Goal: Task Accomplishment & Management: Use online tool/utility

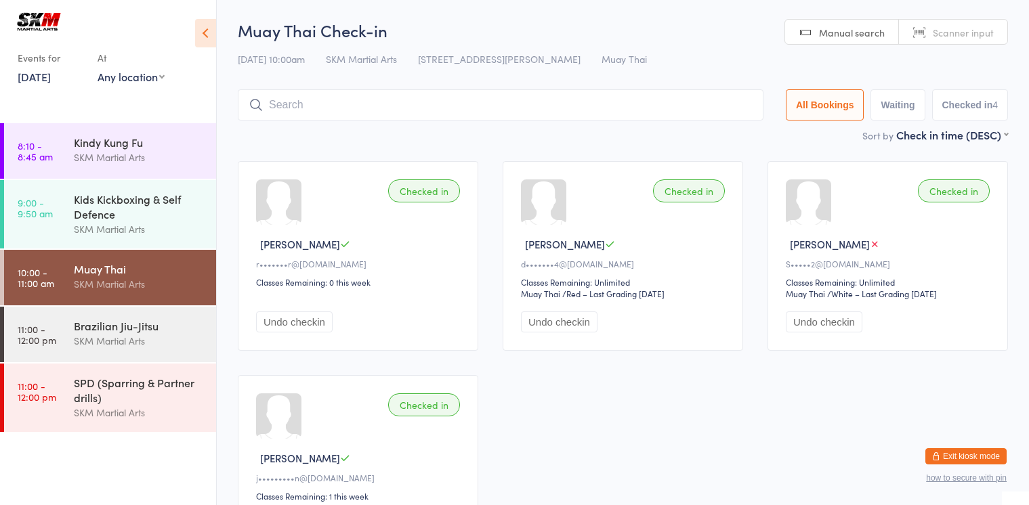
click at [151, 372] on div "SPD (Sparring & Partner drills) SKM Martial Arts" at bounding box center [145, 398] width 142 height 68
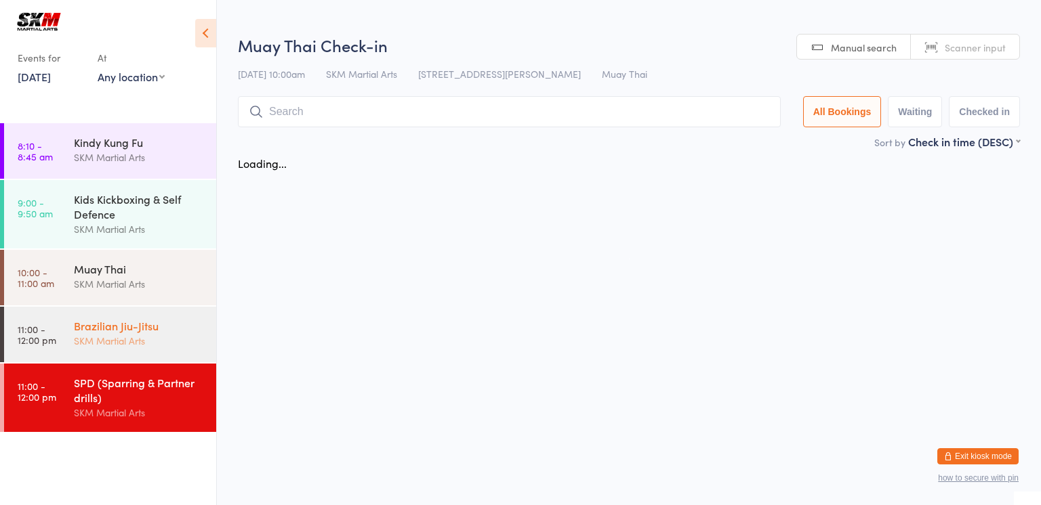
click at [151, 334] on div "SKM Martial Arts" at bounding box center [139, 341] width 131 height 16
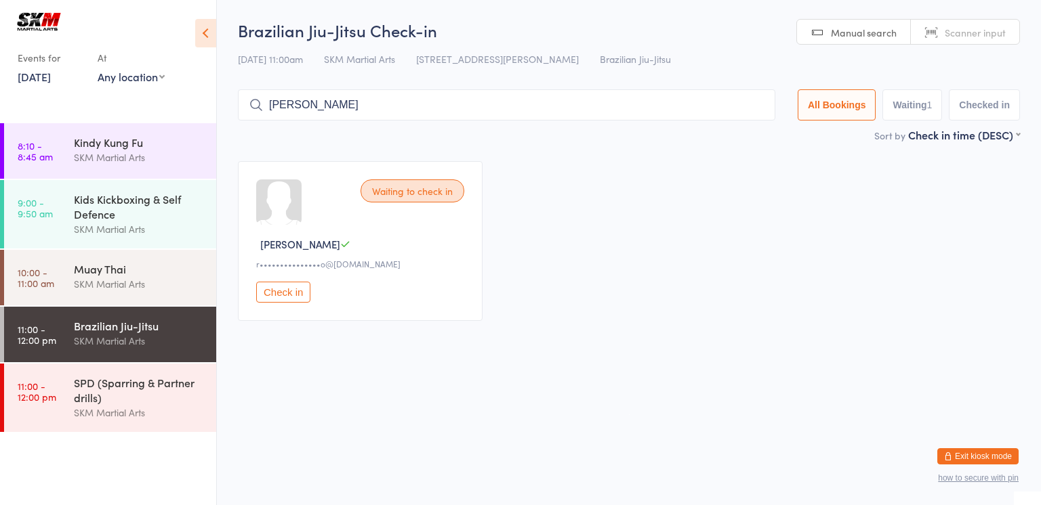
drag, startPoint x: 406, startPoint y: 104, endPoint x: 629, endPoint y: 114, distance: 222.5
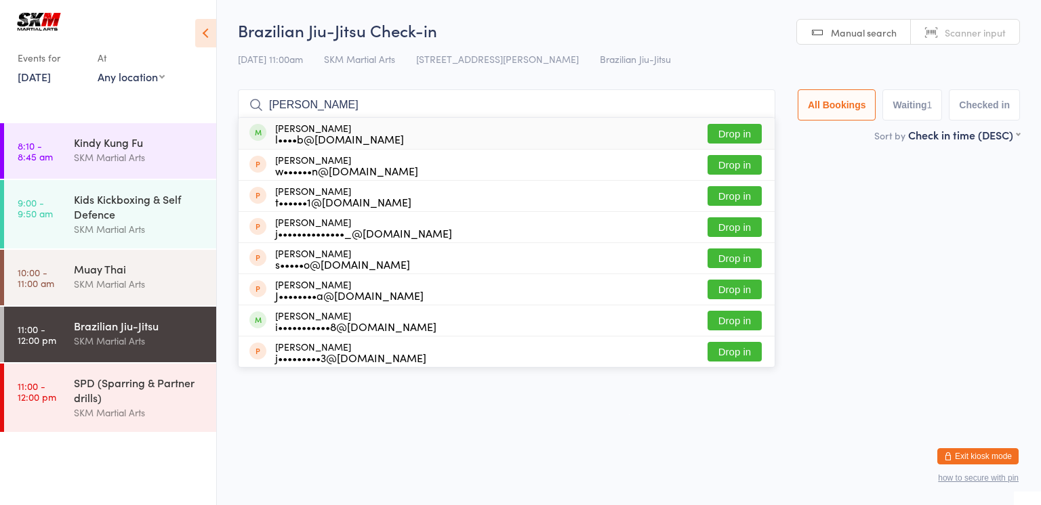
type input "[PERSON_NAME]"
drag, startPoint x: 629, startPoint y: 114, endPoint x: 352, endPoint y: 143, distance: 277.8
click at [352, 143] on div "l••••b@[DOMAIN_NAME]" at bounding box center [339, 138] width 129 height 11
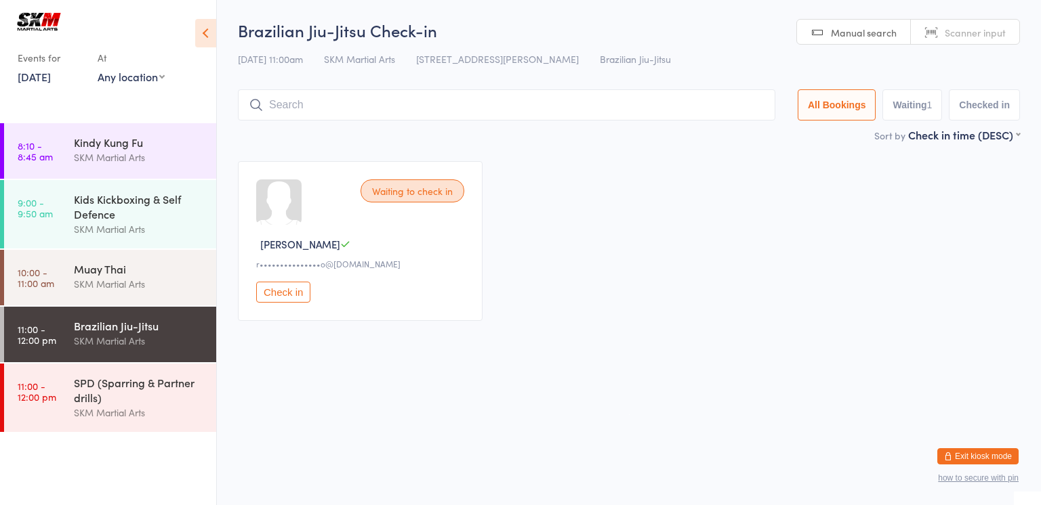
click at [348, 108] on input "search" at bounding box center [506, 104] width 537 height 31
type input "[PERSON_NAME]"
click at [148, 227] on div "SKM Martial Arts" at bounding box center [139, 230] width 131 height 16
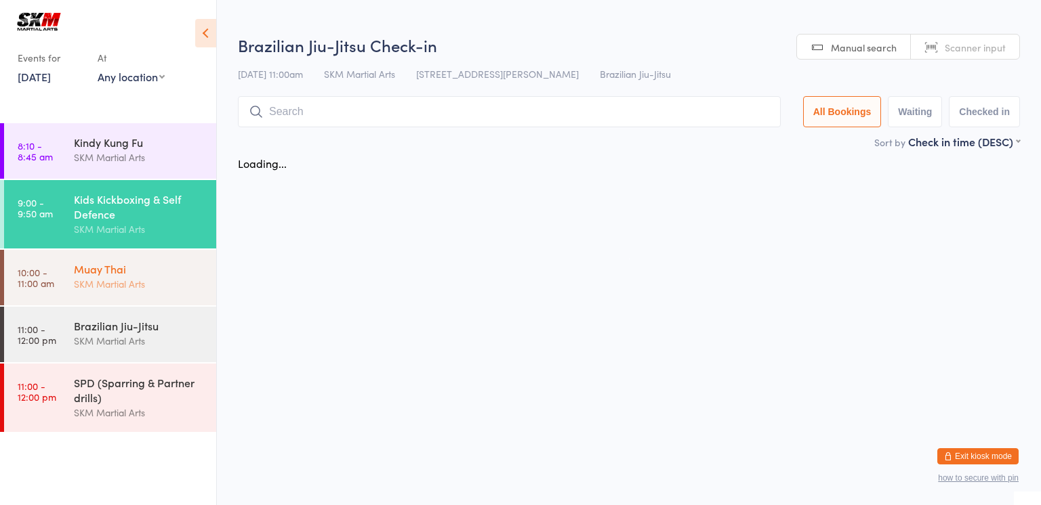
click at [154, 299] on div "Muay Thai SKM Martial Arts" at bounding box center [145, 277] width 142 height 54
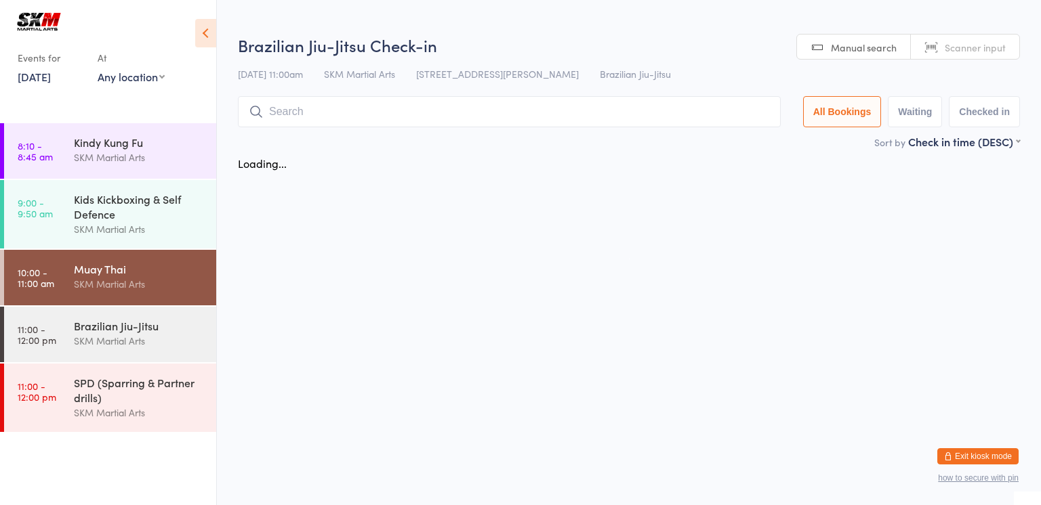
click at [154, 299] on div "Muay Thai SKM Martial Arts" at bounding box center [145, 277] width 142 height 54
click at [154, 322] on div "Brazilian Jiu-Jitsu" at bounding box center [139, 325] width 131 height 15
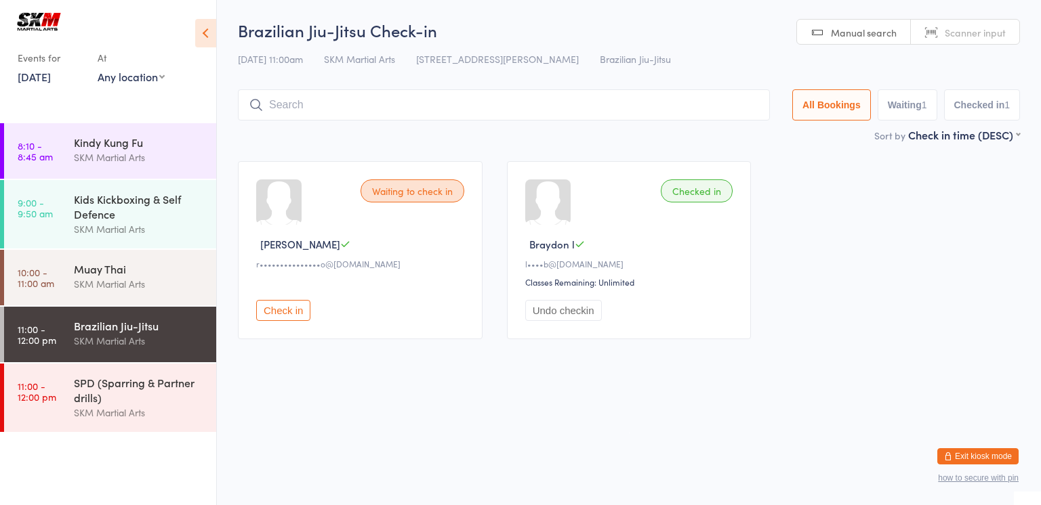
click at [289, 316] on button "Check in" at bounding box center [283, 310] width 54 height 21
click at [148, 288] on div "SKM Martial Arts" at bounding box center [139, 284] width 131 height 16
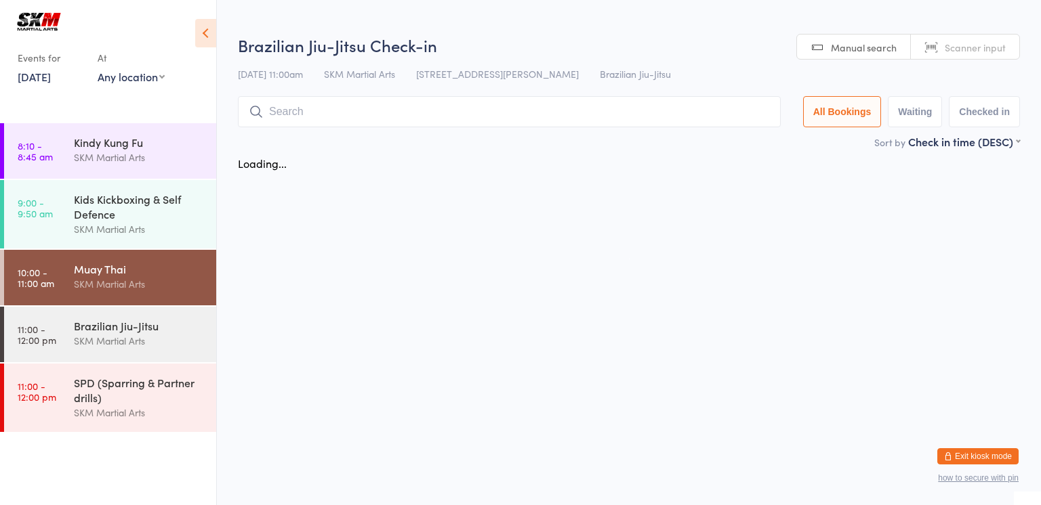
click at [148, 288] on div "SKM Martial Arts" at bounding box center [139, 284] width 131 height 16
click at [147, 323] on div "Brazilian Jiu-Jitsu" at bounding box center [139, 325] width 131 height 15
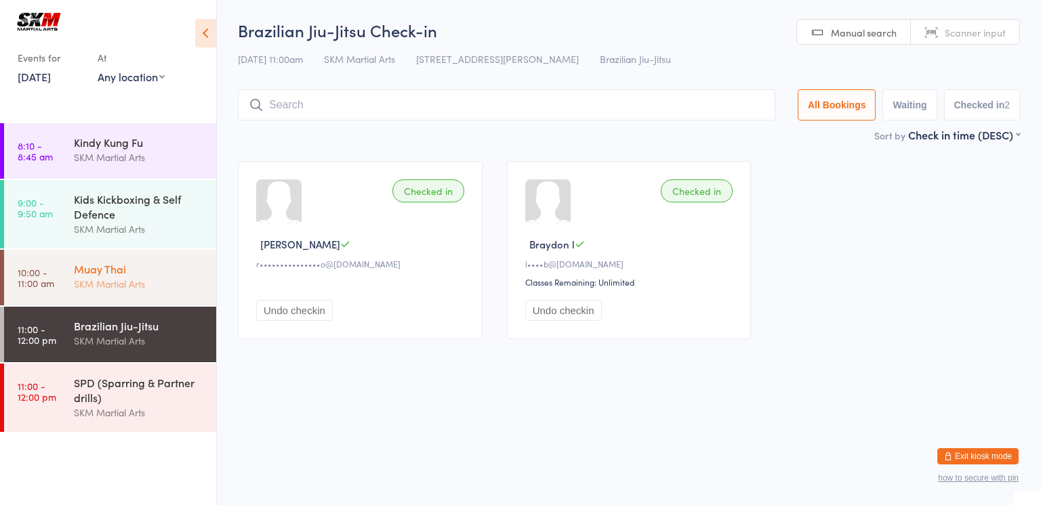
click at [73, 286] on link "10:00 - 11:00 am Muay Thai SKM Martial Arts" at bounding box center [110, 278] width 212 height 56
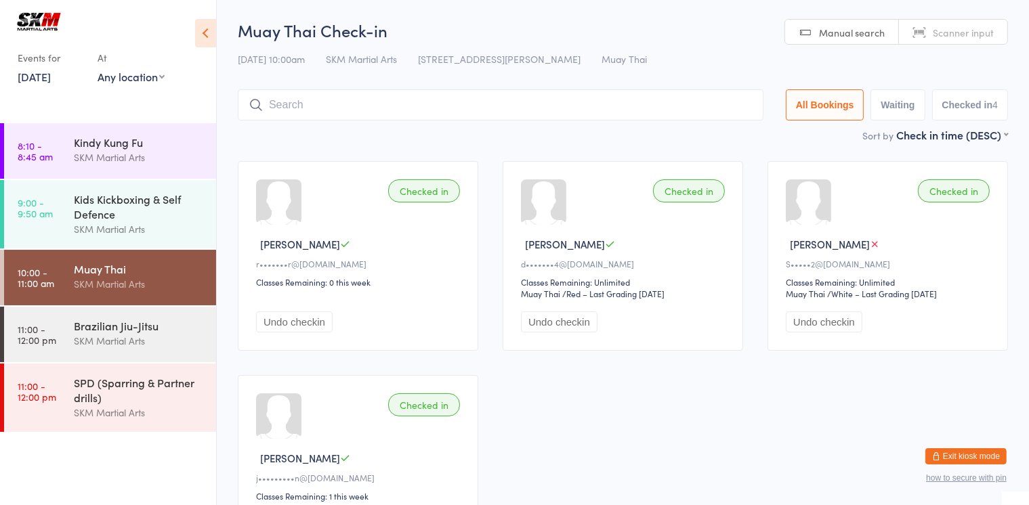
click at [73, 286] on link "10:00 - 11:00 am Muay Thai SKM Martial Arts" at bounding box center [110, 278] width 212 height 56
type input "[PERSON_NAME]"
click at [129, 329] on div "Brazilian Jiu-Jitsu" at bounding box center [139, 325] width 131 height 15
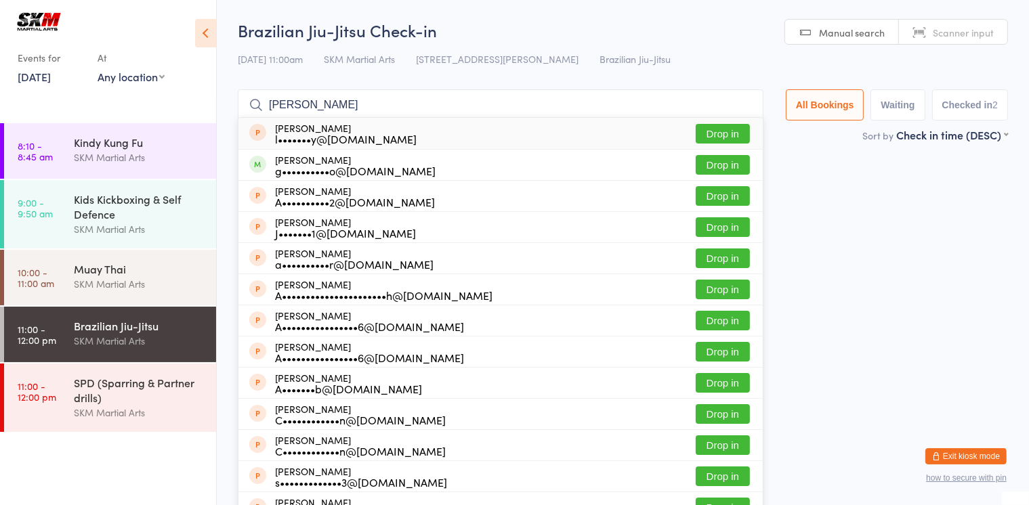
click at [341, 110] on input "[PERSON_NAME]" at bounding box center [501, 104] width 526 height 31
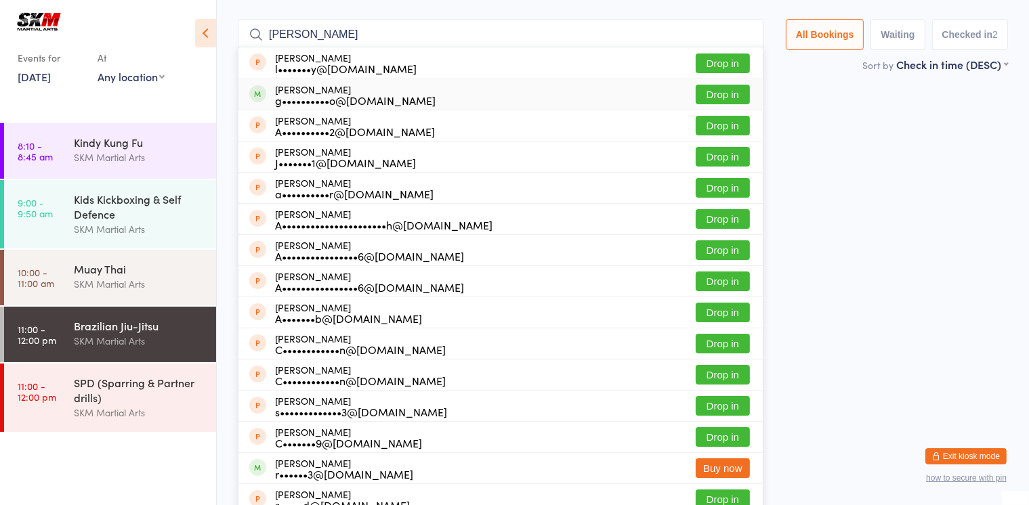
scroll to position [81, 0]
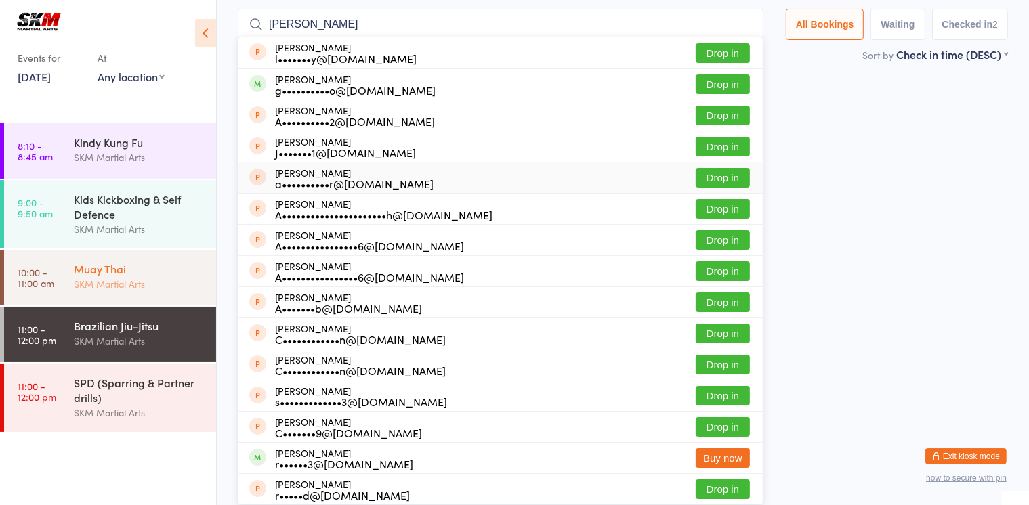
type input "[PERSON_NAME]"
click at [126, 280] on div "SKM Martial Arts" at bounding box center [139, 284] width 131 height 16
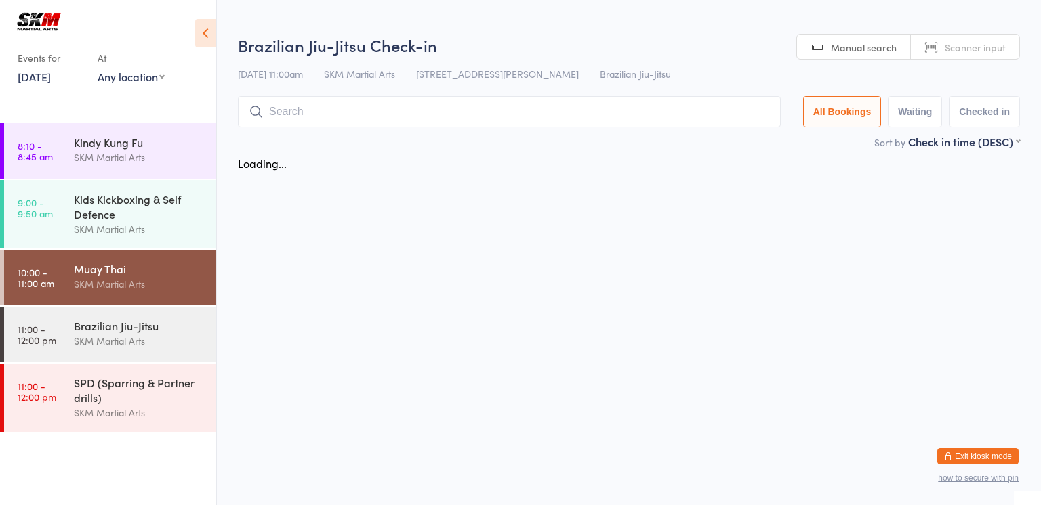
click at [341, 114] on input "search" at bounding box center [509, 111] width 543 height 31
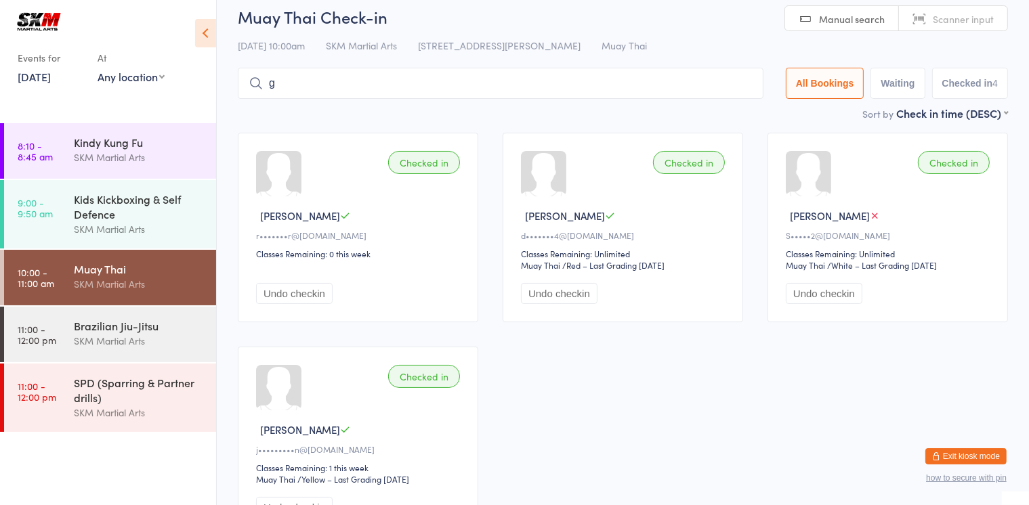
scroll to position [44, 0]
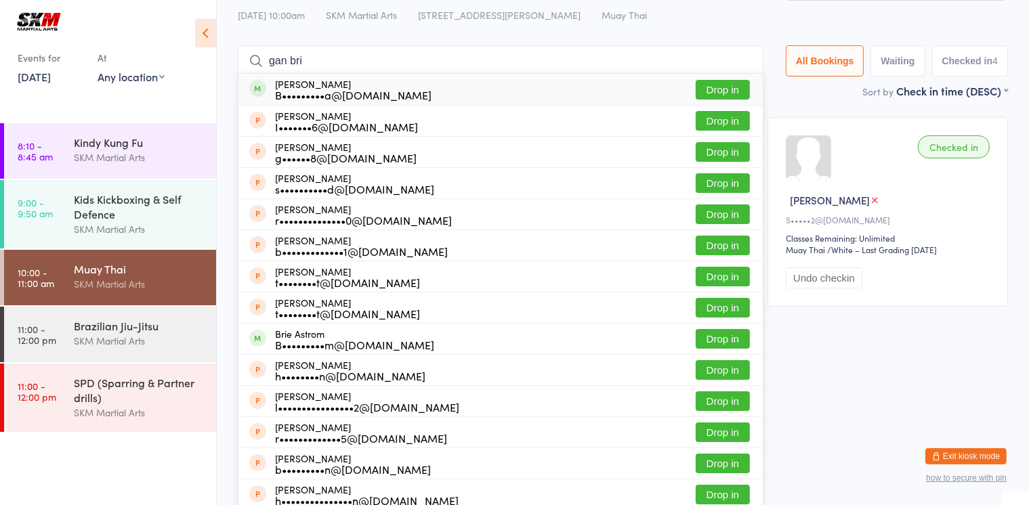
type input "gan bri"
click at [715, 93] on button "Drop in" at bounding box center [723, 90] width 54 height 20
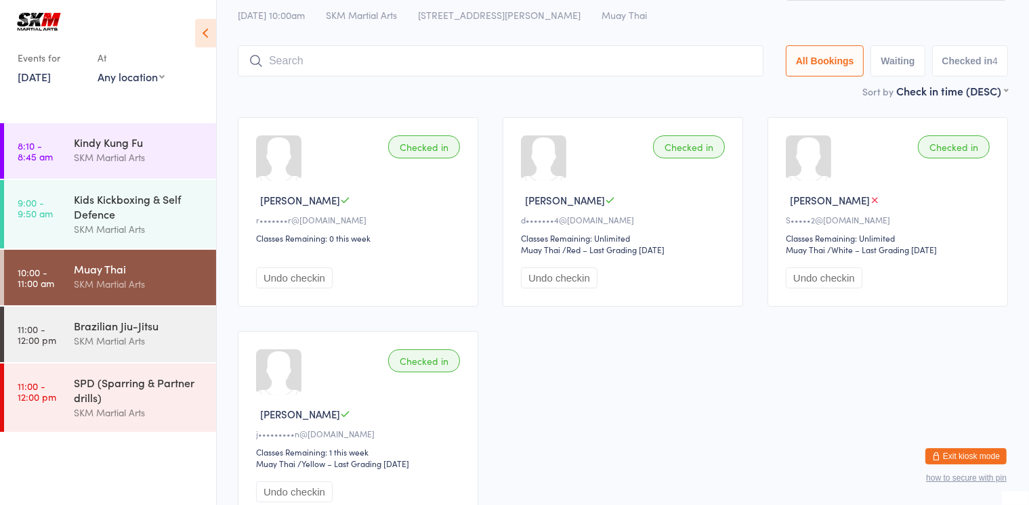
click at [534, 55] on input "search" at bounding box center [501, 60] width 526 height 31
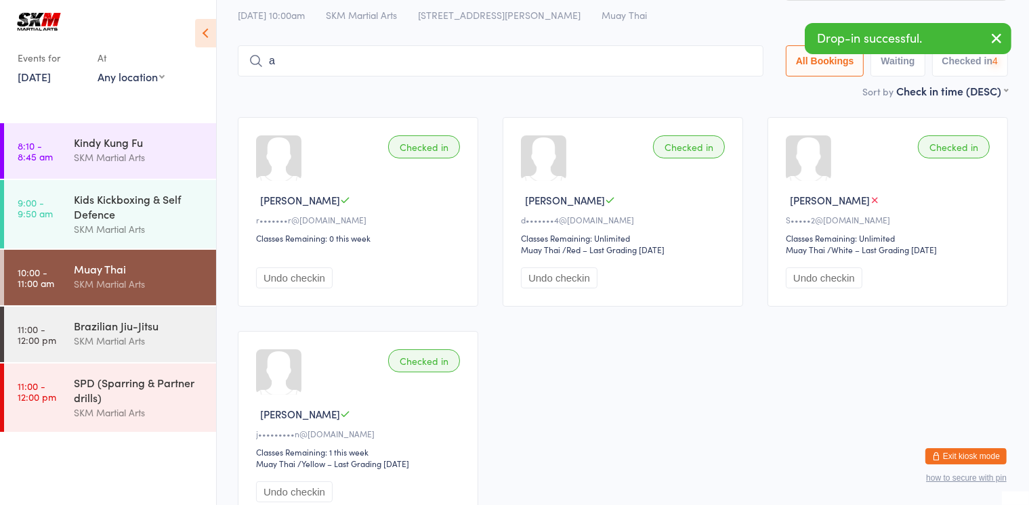
scroll to position [52, 0]
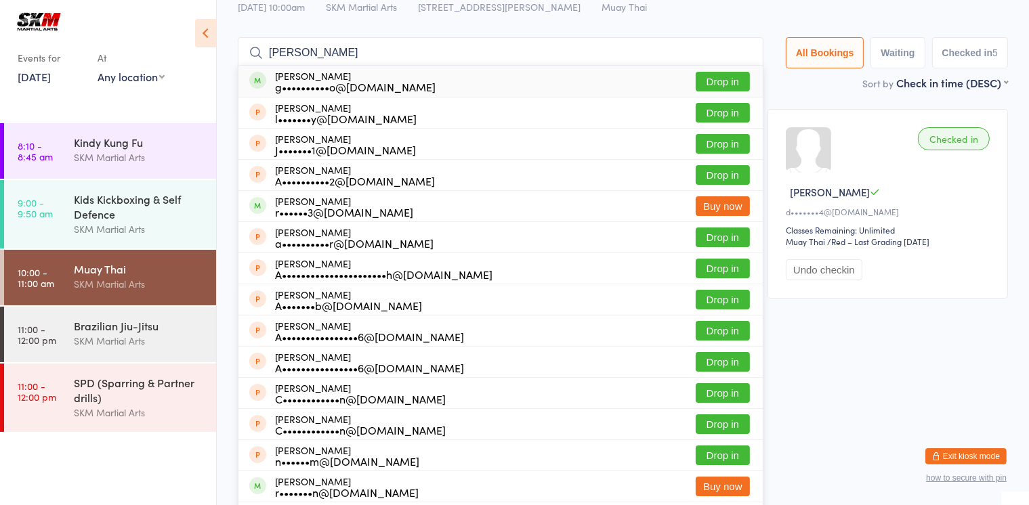
type input "[PERSON_NAME]"
click at [710, 74] on button "Drop in" at bounding box center [723, 82] width 54 height 20
